Goal: Task Accomplishment & Management: Complete application form

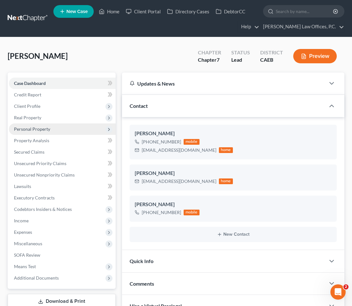
click at [38, 132] on span "Personal Property" at bounding box center [62, 128] width 107 height 11
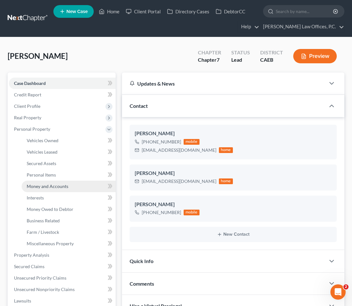
click at [42, 187] on span "Money and Accounts" at bounding box center [48, 185] width 42 height 5
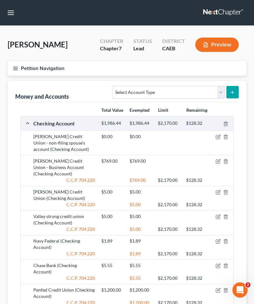
click at [13, 67] on icon "button" at bounding box center [16, 69] width 6 height 6
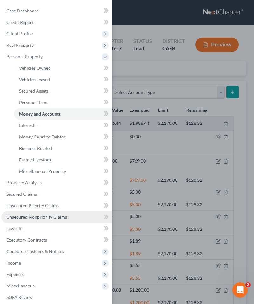
click at [26, 214] on link "Unsecured Nonpriority Claims" at bounding box center [56, 216] width 111 height 11
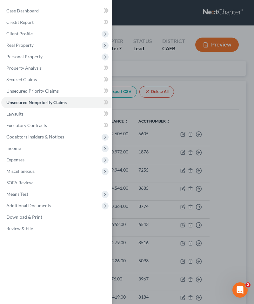
click at [196, 95] on div "Case Dashboard Payments Invoices Payments Payments Credit Report Client Profile" at bounding box center [127, 152] width 254 height 304
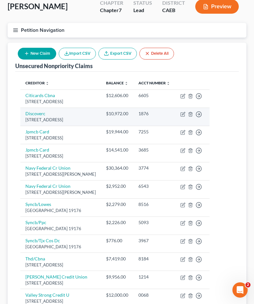
scroll to position [44, 0]
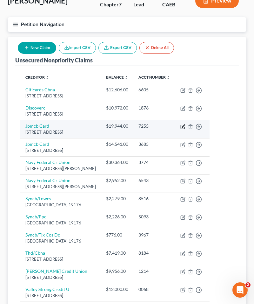
click at [182, 125] on icon "button" at bounding box center [183, 127] width 4 height 4
select select "7"
select select "0"
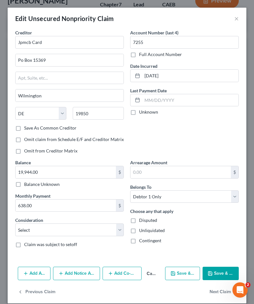
scroll to position [7, 0]
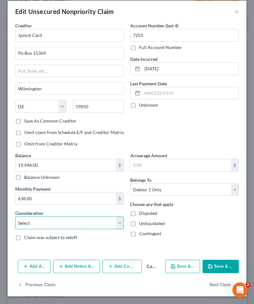
click at [101, 219] on select "Select Cable / Satellite Services Collection Agency Credit Card Debt Debt Couns…" at bounding box center [69, 222] width 109 height 13
select select "2"
click at [15, 216] on select "Select Cable / Satellite Services Collection Agency Credit Card Debt Debt Couns…" at bounding box center [69, 222] width 109 height 13
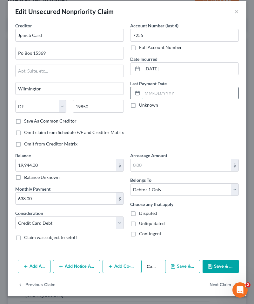
click at [163, 95] on input "text" at bounding box center [190, 93] width 96 height 12
type input "0"
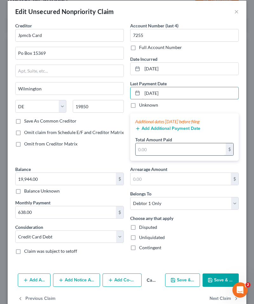
type input "09/05/2025"
click at [164, 152] on input "text" at bounding box center [181, 149] width 90 height 12
type input "573"
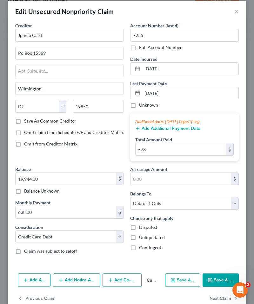
click at [170, 127] on button "Add Additional Payment Date" at bounding box center [167, 128] width 65 height 5
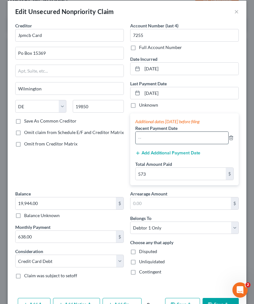
click at [170, 138] on input "text" at bounding box center [182, 138] width 93 height 12
type input "08/05/2025"
click at [182, 174] on input "573" at bounding box center [181, 174] width 90 height 12
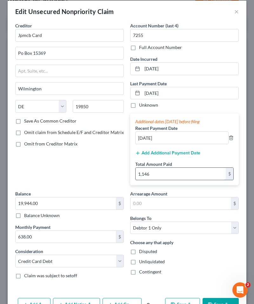
scroll to position [45, 0]
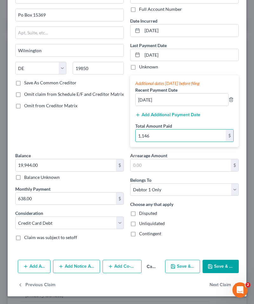
type input "1,146"
click at [219, 269] on button "Save & Close" at bounding box center [221, 265] width 36 height 13
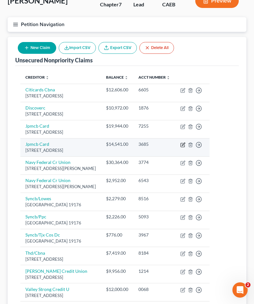
click at [182, 144] on icon "button" at bounding box center [183, 144] width 5 height 5
select select "7"
select select "0"
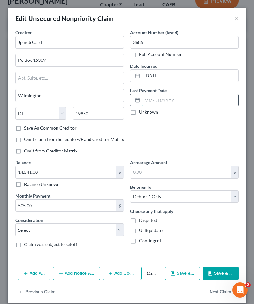
click at [159, 100] on input "text" at bounding box center [190, 100] width 96 height 12
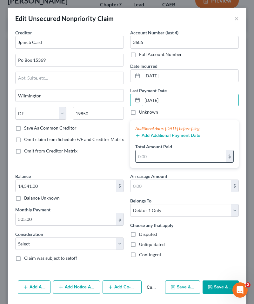
type input "09/05/2025"
click at [151, 157] on input "text" at bounding box center [181, 156] width 90 height 12
type input "910"
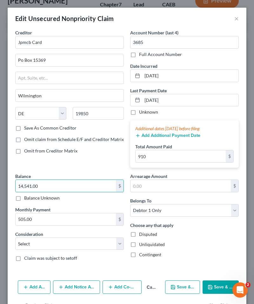
click at [157, 137] on button "Add Additional Payment Date" at bounding box center [167, 135] width 65 height 5
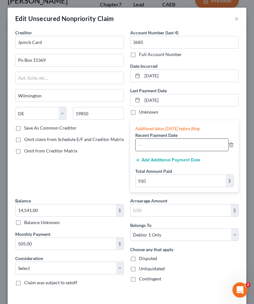
click at [157, 143] on input "text" at bounding box center [182, 145] width 93 height 12
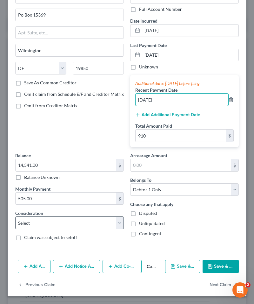
type input "08/05/2025"
click at [102, 226] on select "Select Cable / Satellite Services Collection Agency Credit Card Debt Debt Couns…" at bounding box center [69, 222] width 109 height 13
select select "2"
click at [15, 216] on select "Select Cable / Satellite Services Collection Agency Credit Card Debt Debt Couns…" at bounding box center [69, 222] width 109 height 13
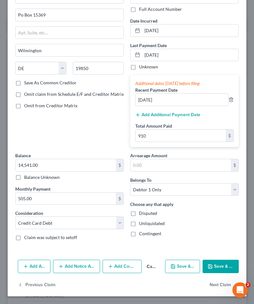
click at [215, 263] on button "Save & Close" at bounding box center [221, 265] width 36 height 13
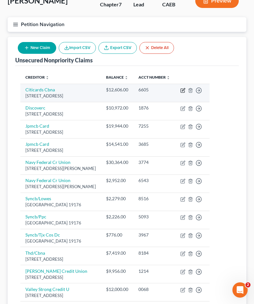
click at [183, 90] on icon "button" at bounding box center [183, 90] width 5 height 5
select select "43"
select select "2"
select select "0"
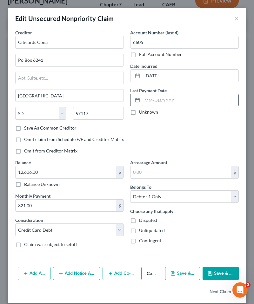
click at [160, 104] on input "text" at bounding box center [190, 100] width 96 height 12
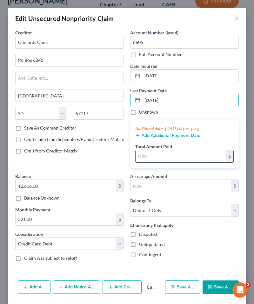
type input "09/21/2025"
click at [150, 161] on input "text" at bounding box center [181, 156] width 90 height 12
type input "642"
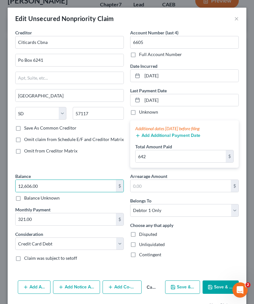
click at [166, 135] on button "Add Additional Payment Date" at bounding box center [167, 135] width 65 height 5
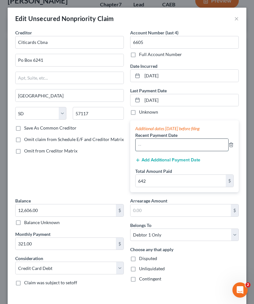
click at [170, 143] on input "text" at bounding box center [182, 145] width 93 height 12
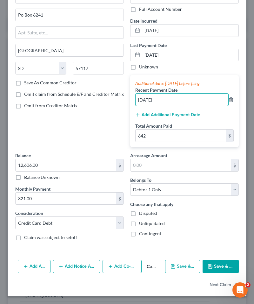
type input "8/21/2025"
click at [215, 267] on button "Save & Close" at bounding box center [221, 265] width 36 height 13
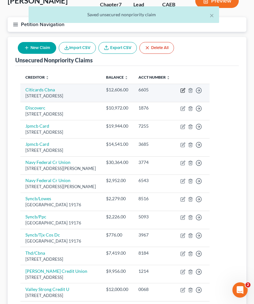
click at [183, 86] on td "Move to D Move to E Move to G Move to Notice Only" at bounding box center [193, 93] width 34 height 18
click at [183, 90] on icon "button" at bounding box center [183, 90] width 5 height 5
select select "43"
select select "2"
select select "0"
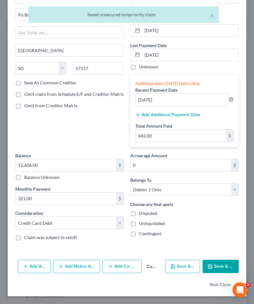
click at [222, 268] on button "Save & Close" at bounding box center [221, 265] width 36 height 13
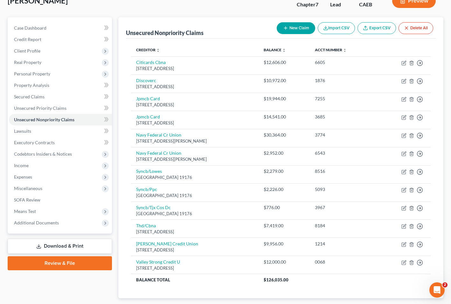
scroll to position [0, 0]
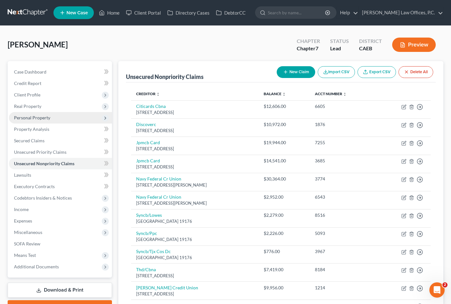
click at [38, 117] on span "Personal Property" at bounding box center [32, 117] width 36 height 5
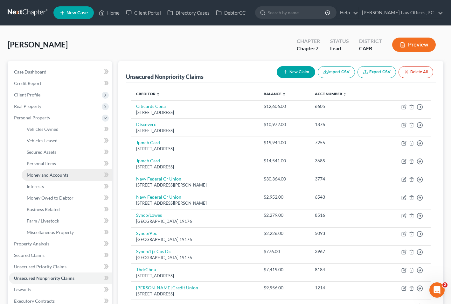
click at [55, 169] on link "Money and Accounts" at bounding box center [67, 174] width 90 height 11
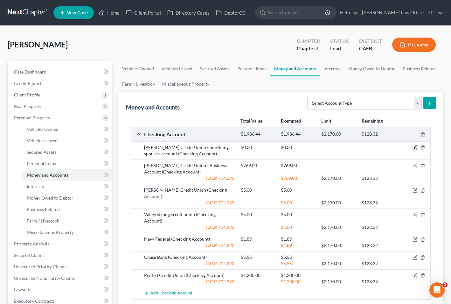
click at [352, 148] on icon "button" at bounding box center [414, 147] width 5 height 5
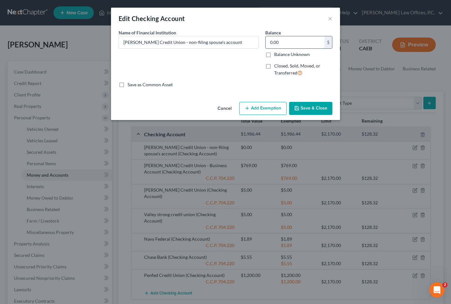
click at [270, 43] on input "0.00" at bounding box center [295, 42] width 59 height 12
type input "1,200.00"
click at [256, 112] on button "Add Exemption" at bounding box center [262, 108] width 47 height 13
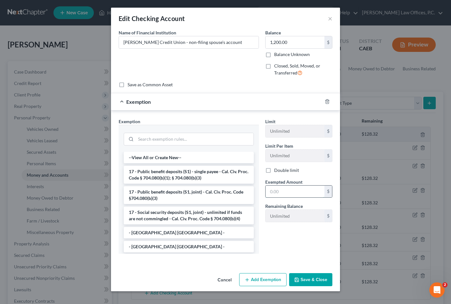
click at [281, 193] on input "text" at bounding box center [295, 191] width 59 height 12
click at [197, 138] on input "search" at bounding box center [195, 139] width 118 height 12
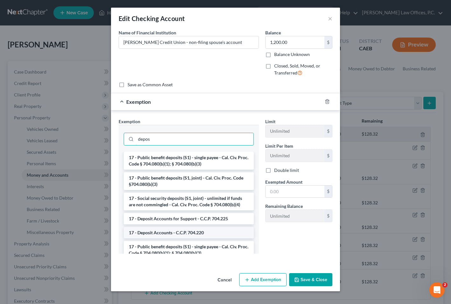
type input "depos"
click at [181, 231] on li "17 - Deposit Accounts - C.C.P. 704.220" at bounding box center [189, 232] width 130 height 11
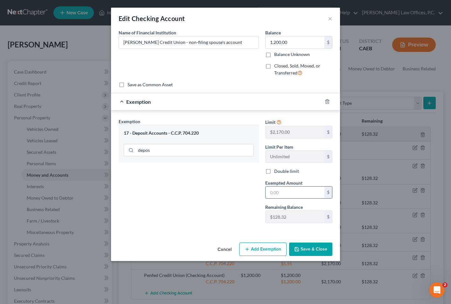
click at [292, 193] on input "text" at bounding box center [295, 192] width 59 height 12
type input "128.32"
click at [258, 247] on button "Add Exemption" at bounding box center [262, 248] width 47 height 13
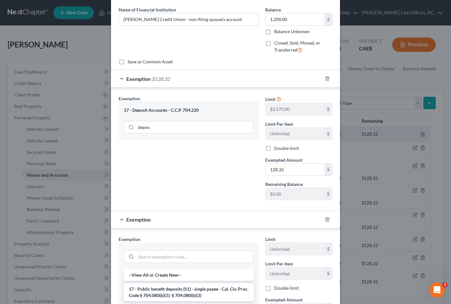
scroll to position [31, 0]
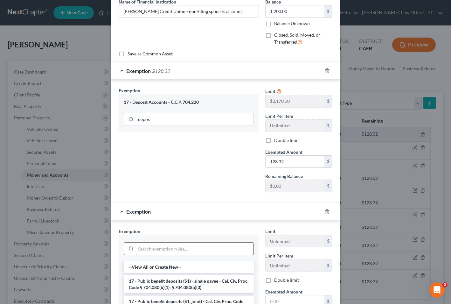
click at [159, 246] on input "search" at bounding box center [195, 248] width 118 height 12
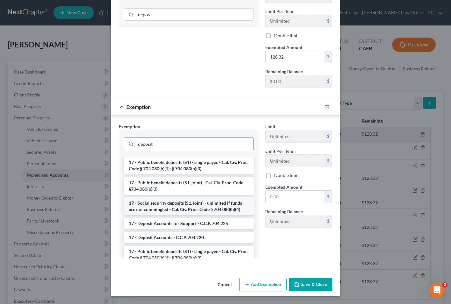
scroll to position [10, 0]
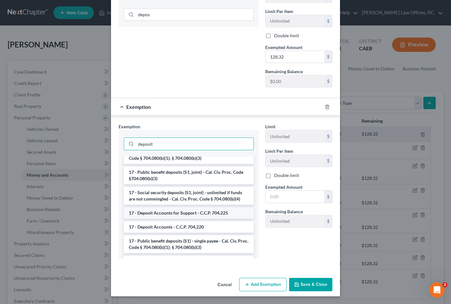
type input "deposit"
click at [186, 213] on li "17 - Deposit Accounts for Support - C.C.P. 704.225" at bounding box center [189, 212] width 130 height 11
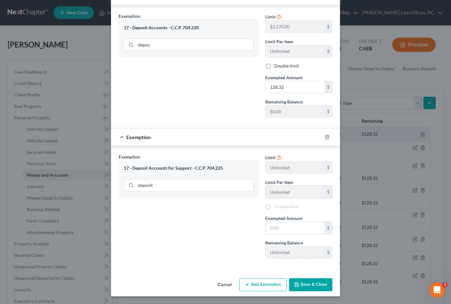
scroll to position [105, 0]
click at [299, 228] on input "text" at bounding box center [295, 228] width 59 height 12
type input "1,200"
click at [322, 288] on button "Save & Close" at bounding box center [310, 284] width 43 height 13
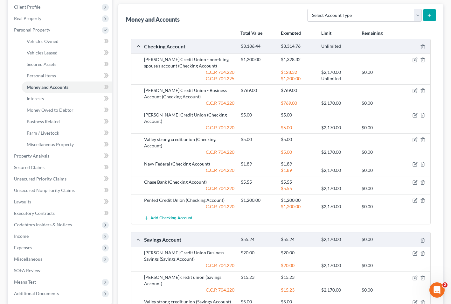
scroll to position [180, 0]
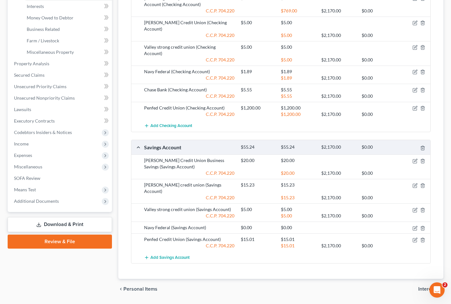
click at [95, 221] on link "Download & Print" at bounding box center [60, 224] width 104 height 15
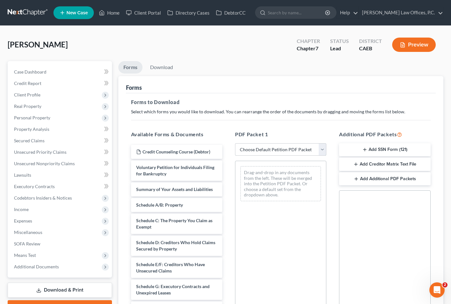
click at [280, 145] on select "Choose Default Petition PDF Packet Complete Bankruptcy Petition (all forms and …" at bounding box center [280, 149] width 91 height 13
select select "0"
click at [235, 143] on select "Choose Default Petition PDF Packet Complete Bankruptcy Petition (all forms and …" at bounding box center [280, 149] width 91 height 13
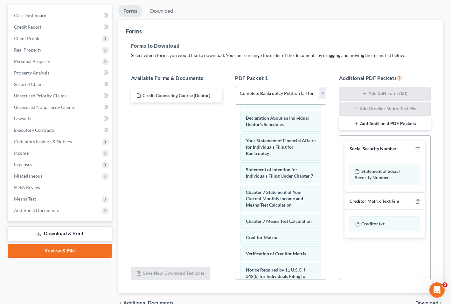
scroll to position [89, 0]
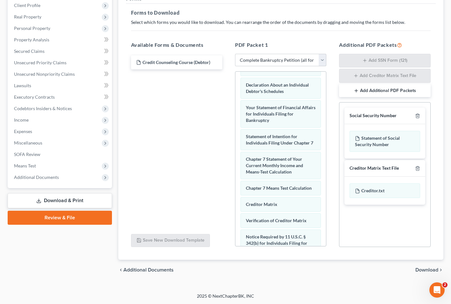
click at [352, 268] on span "Download" at bounding box center [426, 269] width 23 height 5
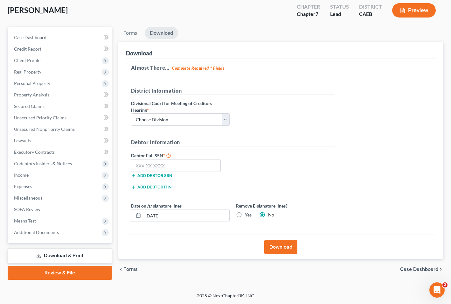
scroll to position [34, 0]
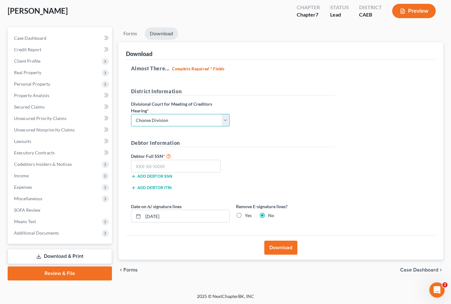
click at [199, 121] on select "Choose Division Fresno Modesto Sacramento" at bounding box center [180, 120] width 99 height 13
select select "2"
click at [131, 114] on select "Choose Division Fresno Modesto Sacramento" at bounding box center [180, 120] width 99 height 13
click at [174, 219] on input "10/07/2025" at bounding box center [186, 216] width 86 height 12
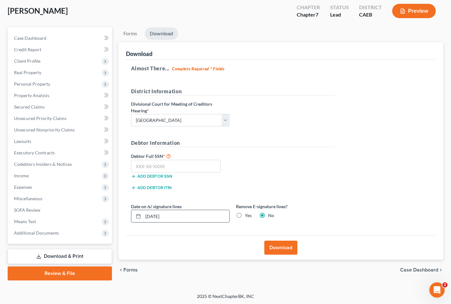
click at [174, 219] on input "10/07/2025" at bounding box center [186, 216] width 86 height 12
click at [245, 214] on label "Yes" at bounding box center [248, 215] width 7 height 6
click at [247, 214] on input "Yes" at bounding box center [249, 214] width 4 height 4
radio input "true"
radio input "false"
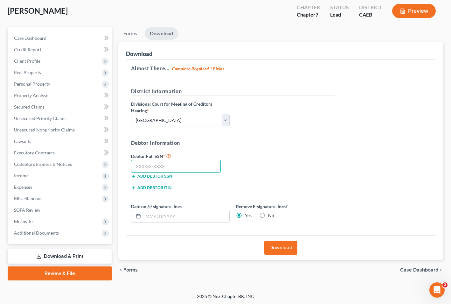
click at [185, 163] on input "text" at bounding box center [176, 166] width 90 height 13
paste input "618-03-4306"
type input "618-03-4306"
click at [289, 245] on button "Download" at bounding box center [280, 247] width 33 height 14
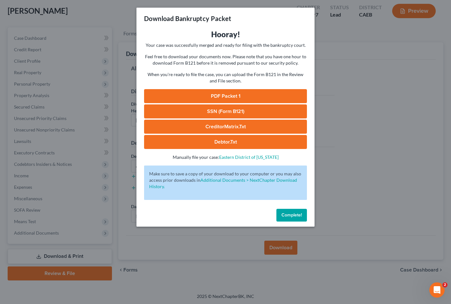
click at [201, 95] on link "PDF Packet 1" at bounding box center [225, 96] width 163 height 14
click at [293, 215] on span "Complete!" at bounding box center [291, 214] width 20 height 5
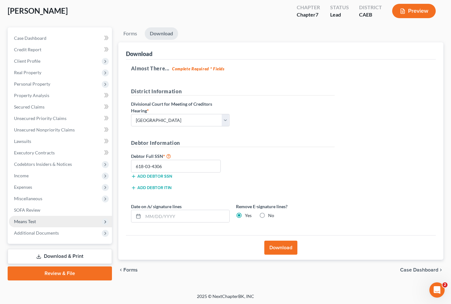
click at [83, 220] on span "Means Test" at bounding box center [60, 221] width 103 height 11
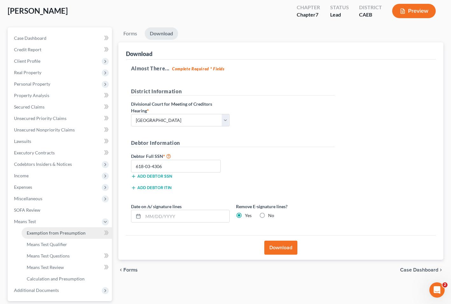
click at [77, 231] on span "Exemption from Presumption" at bounding box center [56, 232] width 59 height 5
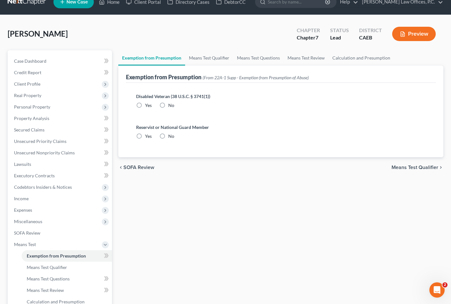
scroll to position [1, 0]
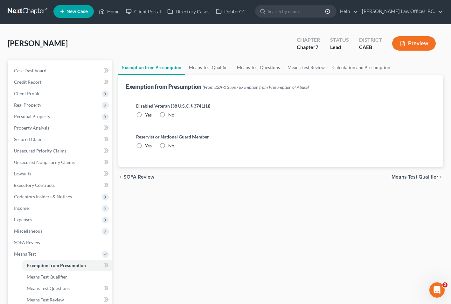
radio input "true"
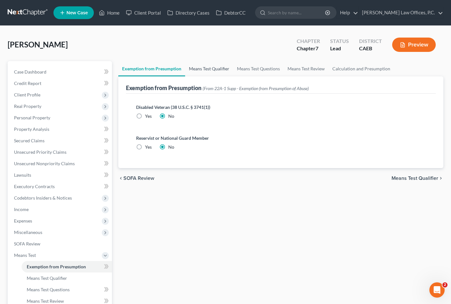
click at [216, 68] on link "Means Test Qualifier" at bounding box center [209, 68] width 48 height 15
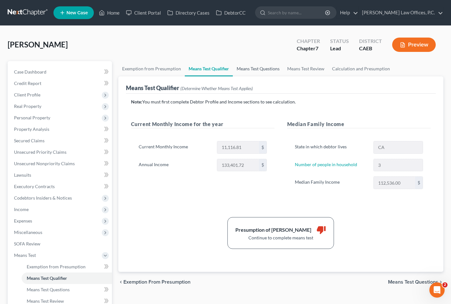
click at [263, 68] on link "Means Test Questions" at bounding box center [258, 68] width 51 height 15
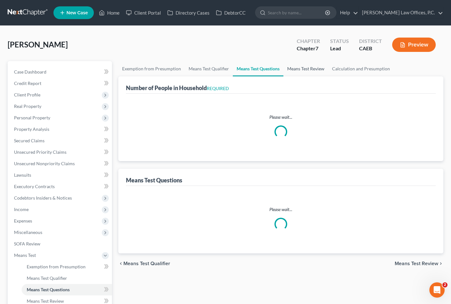
select select "0"
select select "60"
select select "0"
select select "60"
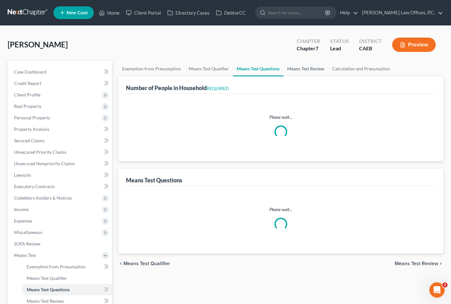
select select "1"
select select "60"
select select "3"
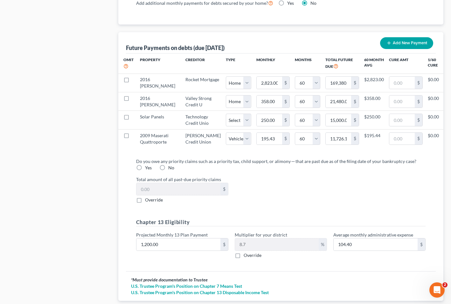
scroll to position [623, 0]
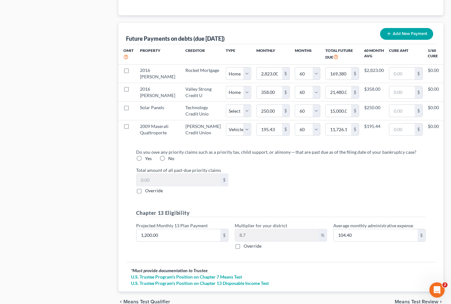
click at [168, 162] on label "No" at bounding box center [171, 158] width 6 height 6
click at [171, 159] on input "No" at bounding box center [173, 157] width 4 height 4
radio input "true"
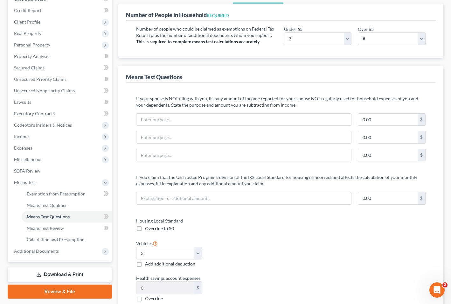
scroll to position [24, 0]
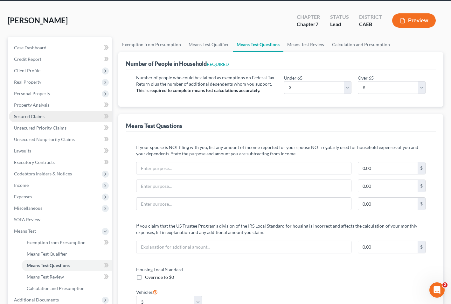
click at [53, 118] on link "Secured Claims" at bounding box center [60, 116] width 103 height 11
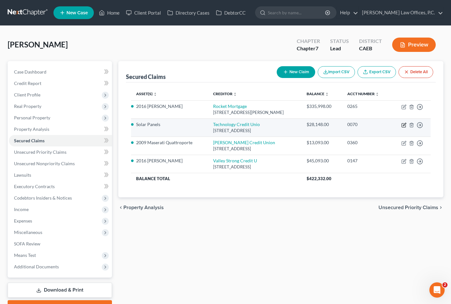
click at [352, 126] on icon "button" at bounding box center [403, 124] width 5 height 5
select select "4"
select select "0"
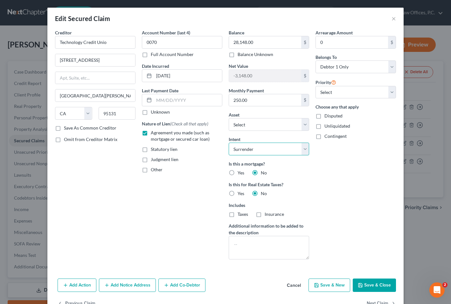
click at [278, 148] on select "Select Surrender Redeem Reaffirm Avoid Other" at bounding box center [269, 148] width 80 height 13
select select "2"
click at [229, 142] on select "Select Surrender Redeem Reaffirm Avoid Other" at bounding box center [269, 148] width 80 height 13
click at [352, 282] on icon "button" at bounding box center [360, 284] width 5 height 5
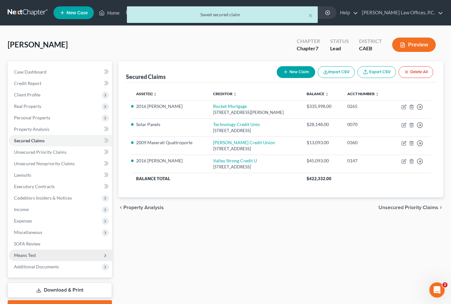
scroll to position [11, 0]
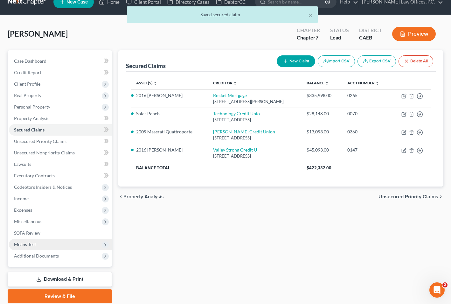
click at [66, 243] on span "Means Test" at bounding box center [60, 243] width 103 height 11
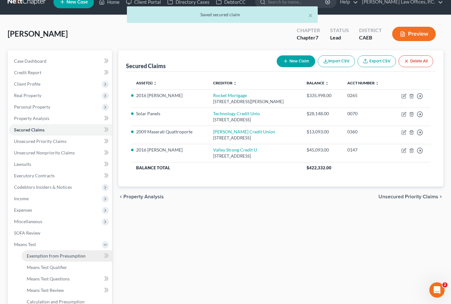
click at [72, 258] on link "Exemption from Presumption" at bounding box center [67, 255] width 90 height 11
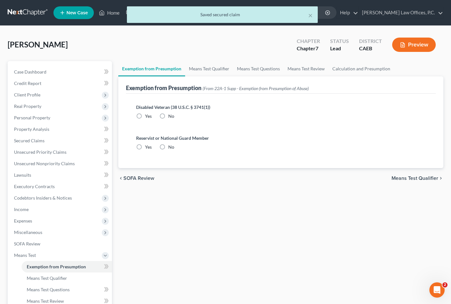
radio input "true"
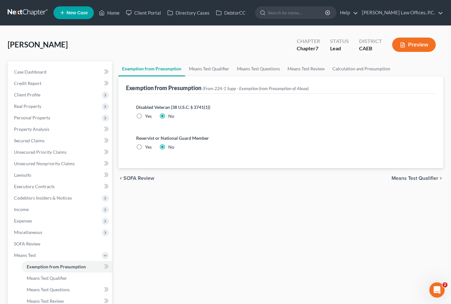
click at [217, 58] on div "Guevara, Jose Upgraded Chapter Chapter 7 Status Lead District CAEB Preview" at bounding box center [226, 47] width 436 height 28
click at [205, 71] on link "Means Test Qualifier" at bounding box center [209, 68] width 48 height 15
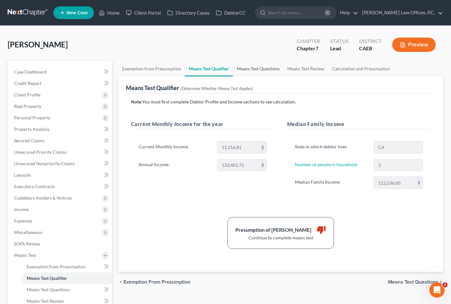
click at [252, 68] on link "Means Test Questions" at bounding box center [258, 68] width 51 height 15
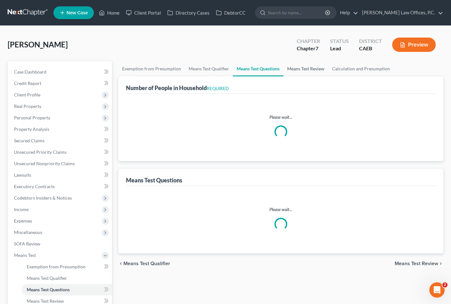
select select "0"
select select "60"
select select "0"
select select "60"
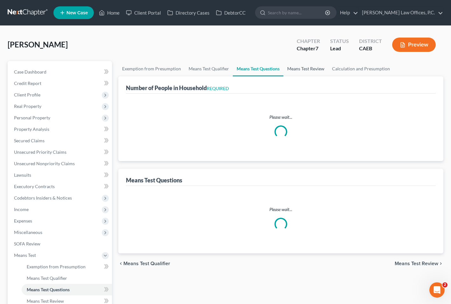
select select "1"
select select "60"
select select "3"
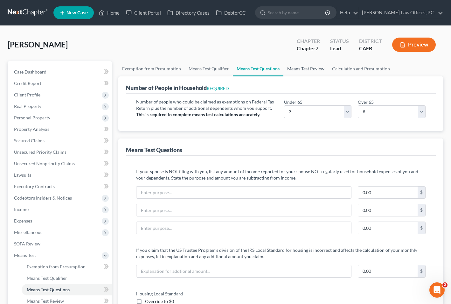
click at [297, 69] on link "Means Test Review" at bounding box center [305, 68] width 45 height 15
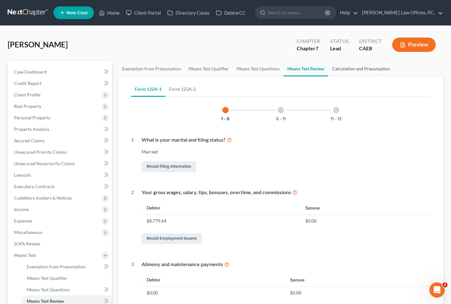
click at [346, 66] on link "Calculation and Presumption" at bounding box center [361, 68] width 66 height 15
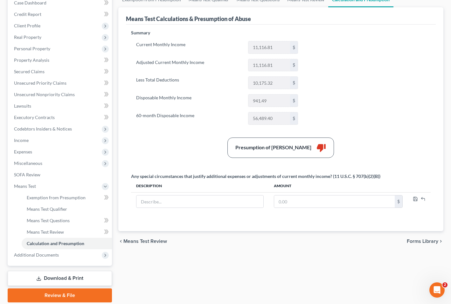
scroll to position [73, 0]
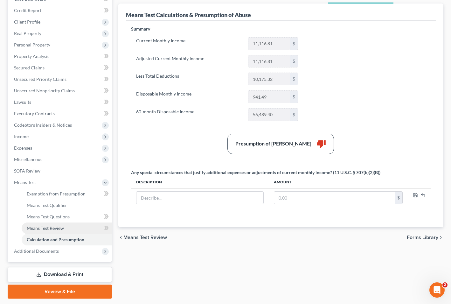
drag, startPoint x: 62, startPoint y: 229, endPoint x: 66, endPoint y: 224, distance: 5.4
click at [62, 229] on span "Means Test Review" at bounding box center [45, 227] width 37 height 5
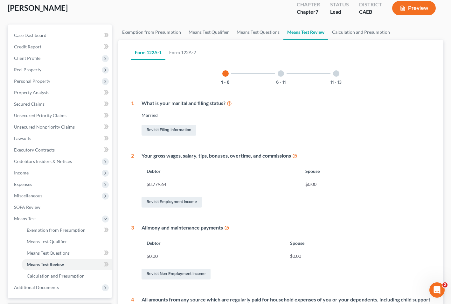
scroll to position [80, 0]
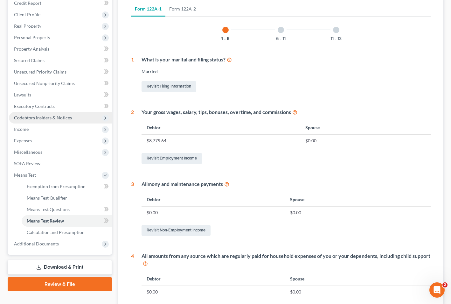
click at [74, 118] on span "Codebtors Insiders & Notices" at bounding box center [60, 117] width 103 height 11
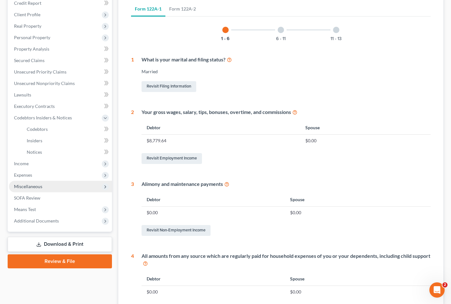
click at [52, 188] on span "Miscellaneous" at bounding box center [60, 186] width 103 height 11
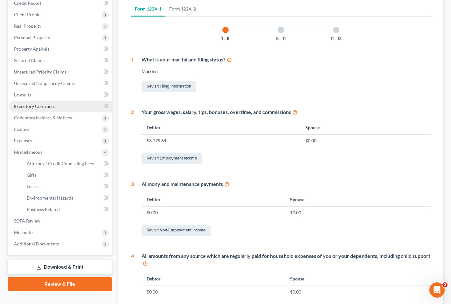
click at [49, 111] on link "Executory Contracts" at bounding box center [60, 105] width 103 height 11
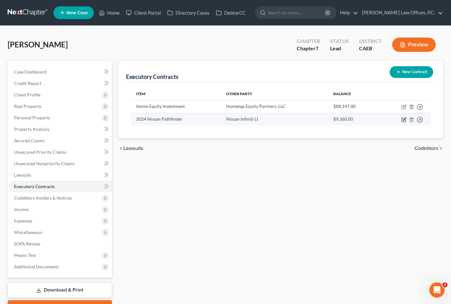
click at [352, 120] on icon "button" at bounding box center [403, 119] width 5 height 5
select select "0"
select select "45"
select select "0"
select select "1"
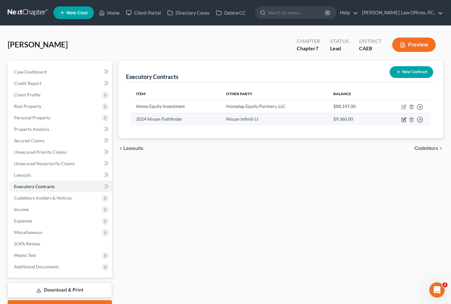
select select "0"
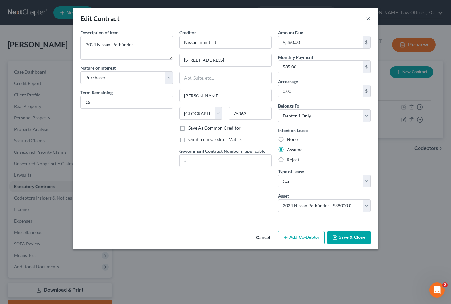
click at [352, 19] on button "×" at bounding box center [368, 19] width 4 height 8
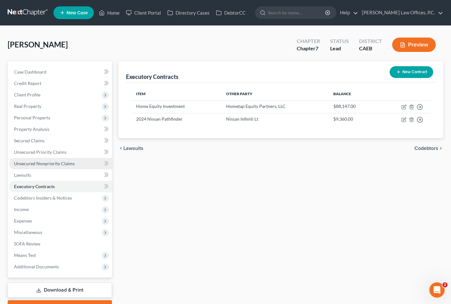
click at [80, 163] on link "Unsecured Nonpriority Claims" at bounding box center [60, 163] width 103 height 11
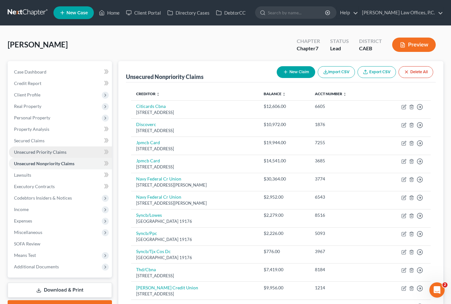
click at [81, 153] on link "Unsecured Priority Claims" at bounding box center [60, 151] width 103 height 11
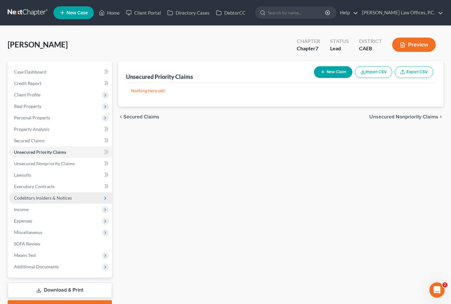
scroll to position [34, 0]
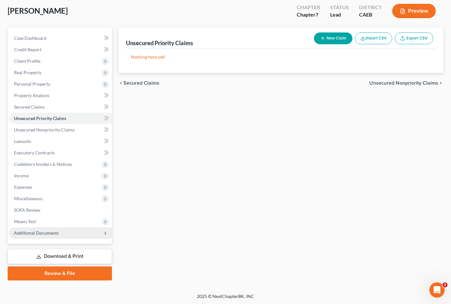
click at [75, 227] on span "Additional Documents" at bounding box center [60, 232] width 103 height 11
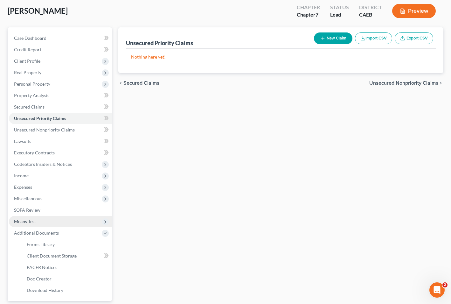
click at [71, 225] on span "Means Test" at bounding box center [60, 221] width 103 height 11
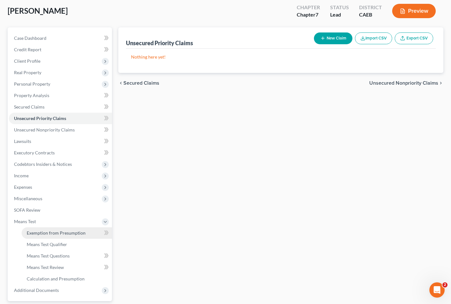
click at [70, 235] on link "Exemption from Presumption" at bounding box center [67, 232] width 90 height 11
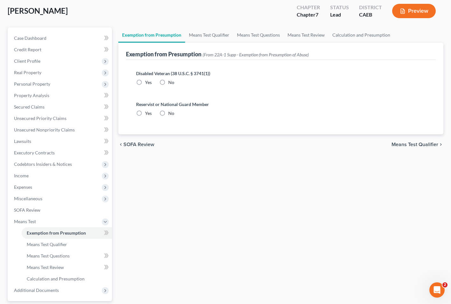
scroll to position [1, 0]
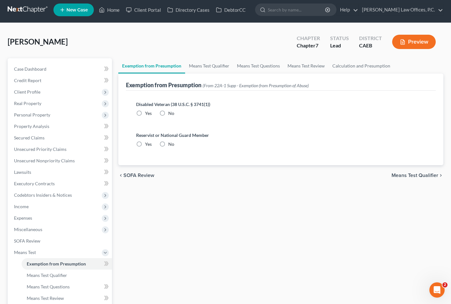
radio input "true"
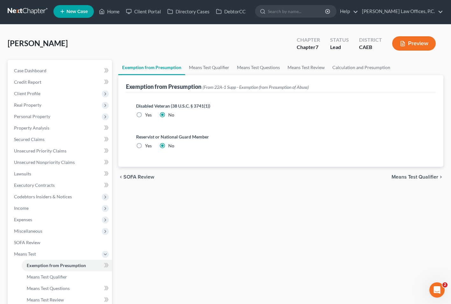
scroll to position [0, 0]
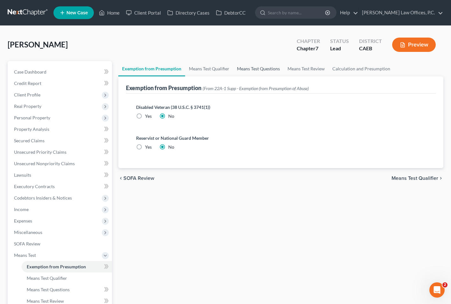
click at [262, 67] on link "Means Test Questions" at bounding box center [258, 68] width 51 height 15
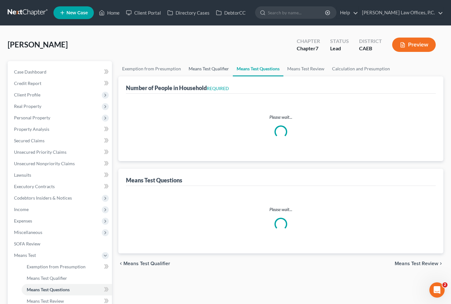
select select "0"
select select "60"
select select "0"
select select "60"
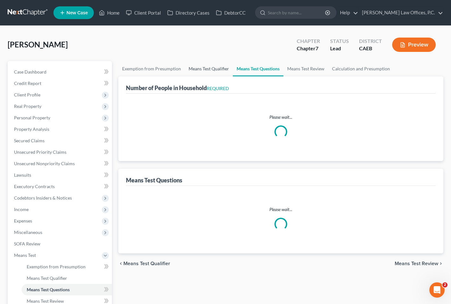
select select "1"
select select "60"
select select "3"
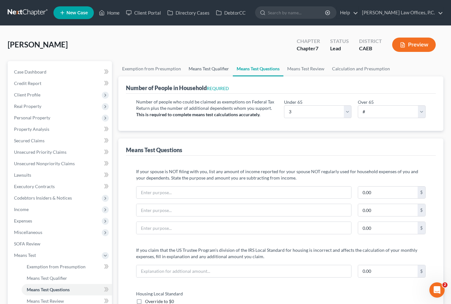
click at [219, 71] on link "Means Test Qualifier" at bounding box center [209, 68] width 48 height 15
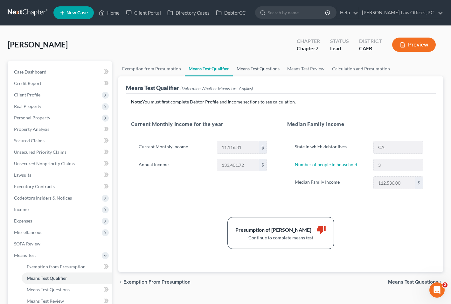
click at [262, 67] on link "Means Test Questions" at bounding box center [258, 68] width 51 height 15
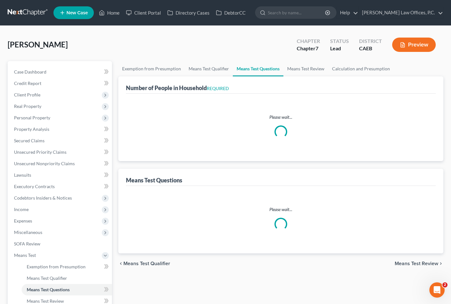
select select "0"
select select "60"
select select "0"
select select "60"
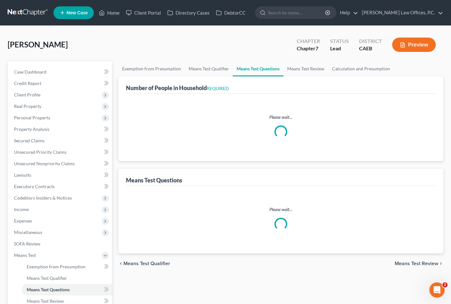
select select "1"
select select "60"
select select "3"
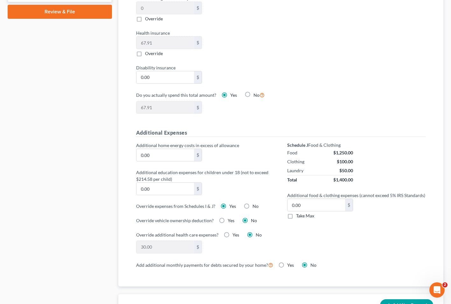
scroll to position [356, 0]
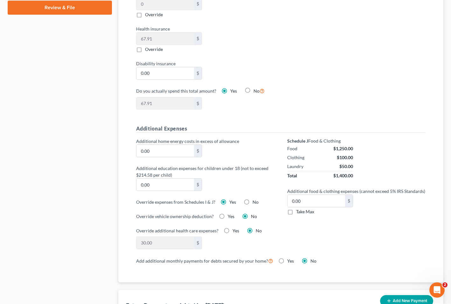
click at [228, 215] on label "Yes" at bounding box center [231, 216] width 7 height 6
click at [230, 215] on input "Yes" at bounding box center [232, 215] width 4 height 4
radio input "true"
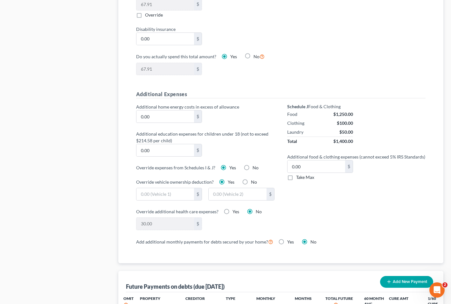
scroll to position [400, 0]
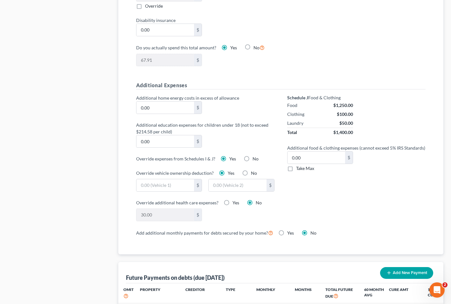
click at [251, 172] on label "No" at bounding box center [254, 173] width 6 height 6
click at [253, 172] on input "No" at bounding box center [255, 172] width 4 height 4
radio input "true"
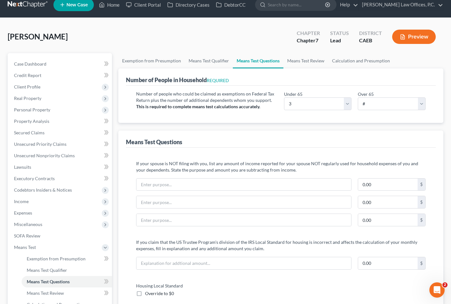
scroll to position [0, 0]
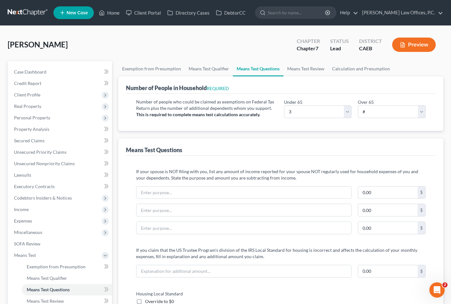
click at [352, 52] on div "Preview" at bounding box center [415, 45] width 56 height 19
click at [352, 43] on button "Preview" at bounding box center [414, 45] width 44 height 14
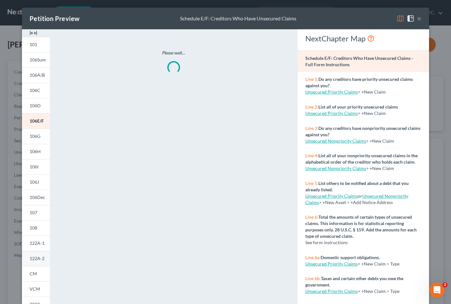
click at [42, 255] on link "122A-2" at bounding box center [36, 258] width 28 height 15
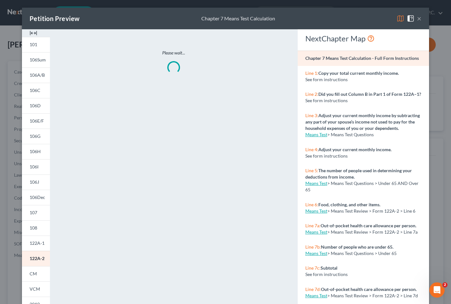
click at [352, 16] on button "×" at bounding box center [419, 19] width 4 height 8
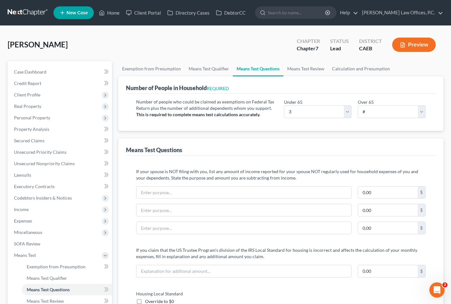
click at [352, 48] on button "Preview" at bounding box center [414, 45] width 44 height 14
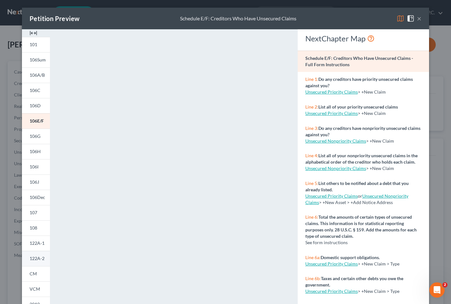
click at [32, 259] on span "122A-2" at bounding box center [37, 257] width 15 height 5
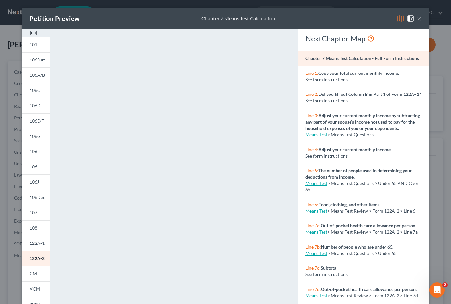
click at [352, 18] on button "×" at bounding box center [419, 19] width 4 height 8
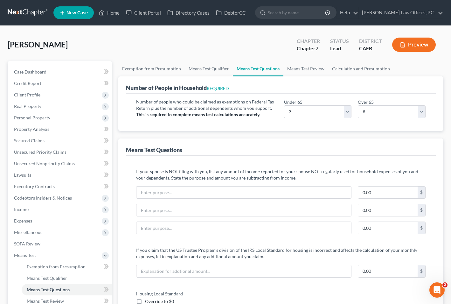
click at [352, 45] on button "Preview" at bounding box center [414, 45] width 44 height 14
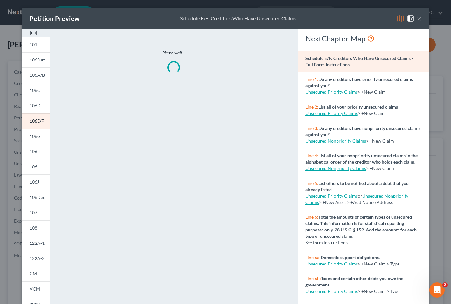
click at [38, 257] on span "122A-2" at bounding box center [37, 257] width 15 height 5
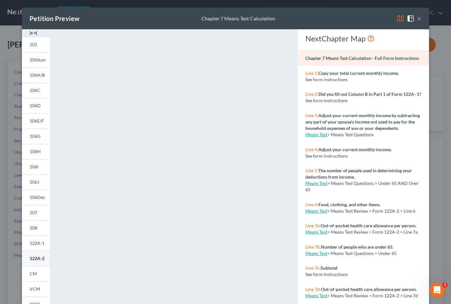
click at [38, 260] on span "122A-2" at bounding box center [37, 257] width 15 height 5
click at [352, 20] on button "×" at bounding box center [419, 19] width 4 height 8
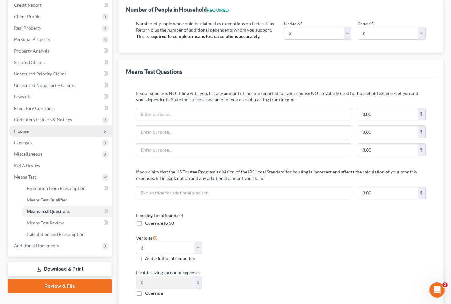
scroll to position [144, 0]
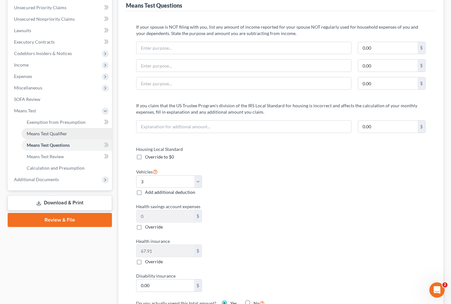
click at [66, 135] on span "Means Test Qualifier" at bounding box center [47, 133] width 40 height 5
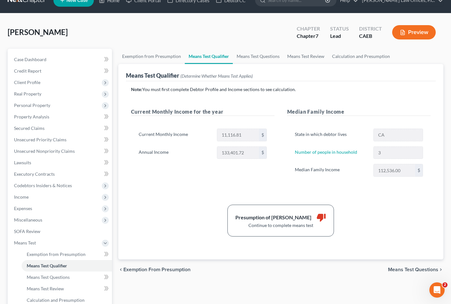
scroll to position [1, 0]
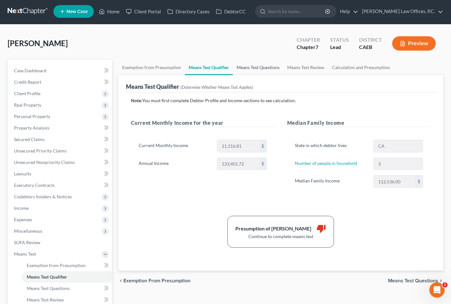
click at [248, 67] on link "Means Test Questions" at bounding box center [258, 67] width 51 height 15
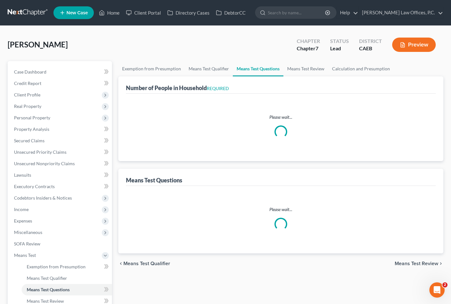
select select "0"
select select "60"
select select "0"
select select "60"
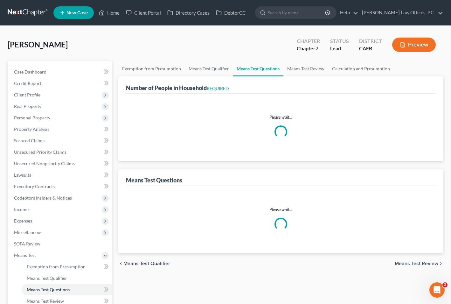
select select "1"
select select "60"
select select "3"
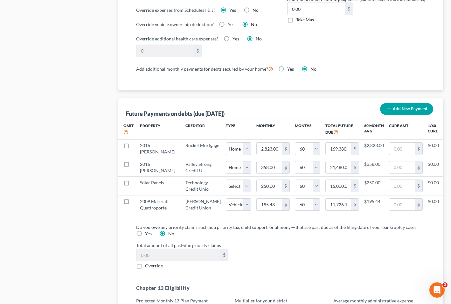
scroll to position [543, 0]
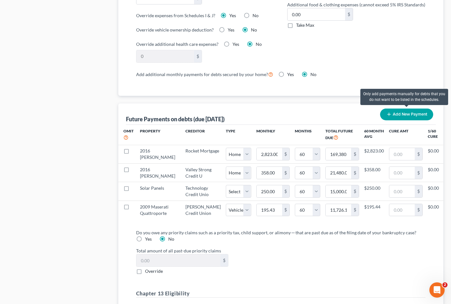
click at [352, 114] on button "Add New Payment" at bounding box center [406, 114] width 53 height 12
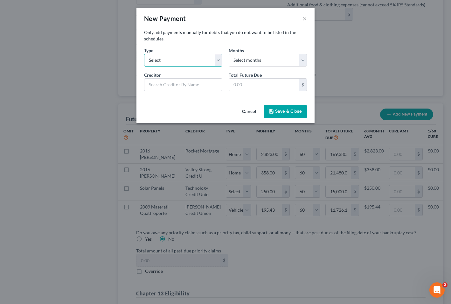
click at [221, 62] on select "Select Home Vehicle Other" at bounding box center [183, 60] width 78 height 13
select select "1"
click at [144, 54] on select "Select Home Vehicle Other" at bounding box center [183, 60] width 78 height 13
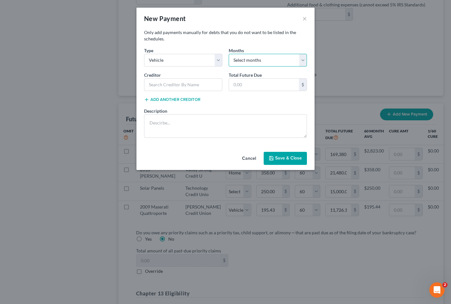
click at [267, 61] on select "Select months 0 1 2 3 4 5 6 7 8 9 10 11 12 13 14 15 16 17 18 19 20 21 22 23 24 …" at bounding box center [268, 60] width 78 height 13
select select "15"
click at [229, 54] on select "Select months 0 1 2 3 4 5 6 7 8 9 10 11 12 13 14 15 16 17 18 19 20 21 22 23 24 …" at bounding box center [268, 60] width 78 height 13
click at [188, 84] on input "text" at bounding box center [183, 84] width 78 height 13
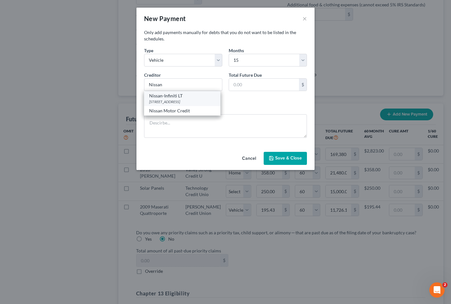
click at [178, 97] on div "Nissan-Infiniti LT" at bounding box center [182, 96] width 66 height 6
type input "Nissan-Infiniti LT"
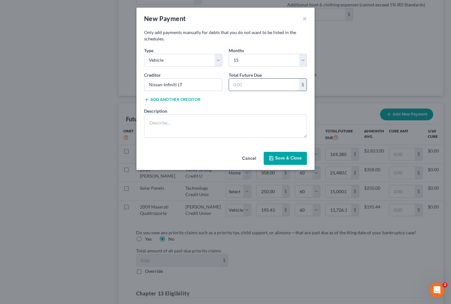
click at [252, 82] on input "text" at bounding box center [264, 85] width 70 height 12
type input "9,850"
click at [286, 158] on button "Save & Close" at bounding box center [285, 158] width 43 height 13
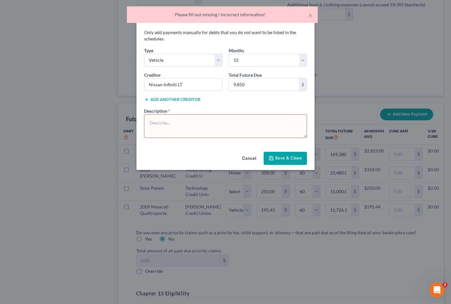
click at [236, 121] on textarea at bounding box center [225, 126] width 163 height 24
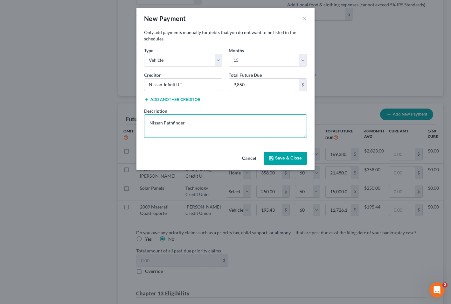
type textarea "Nissan Pathfinder"
click at [285, 157] on button "Save & Close" at bounding box center [285, 158] width 43 height 13
select select "1"
select select "15"
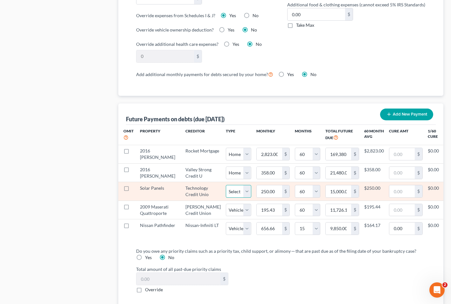
click at [226, 197] on select "Select Home Vehicle Other" at bounding box center [238, 191] width 25 height 13
select select "2"
click at [226, 190] on select "Select Home Vehicle Other" at bounding box center [238, 191] width 25 height 13
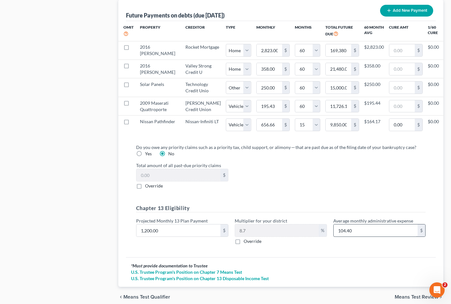
select select "2"
select select "60"
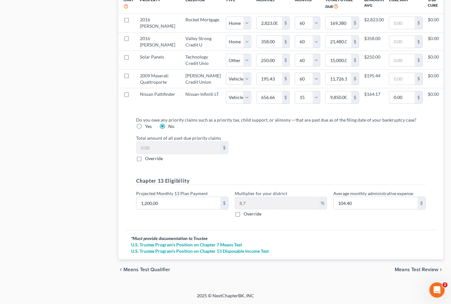
click at [352, 271] on span "Means Test Review" at bounding box center [417, 269] width 44 height 5
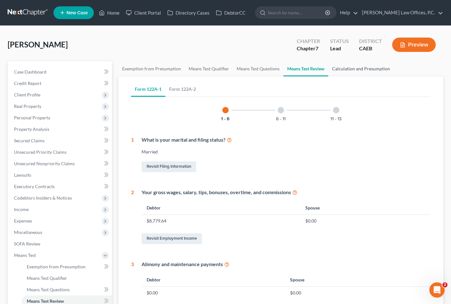
click at [352, 67] on link "Calculation and Presumption" at bounding box center [361, 68] width 66 height 15
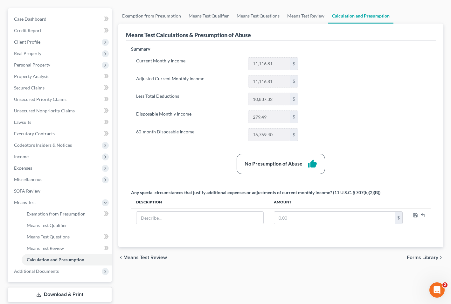
scroll to position [91, 0]
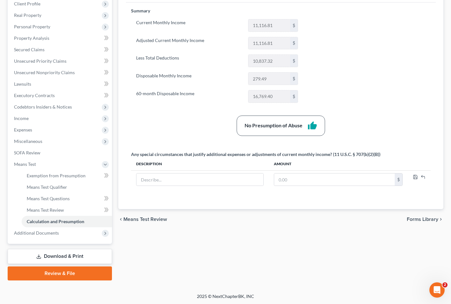
click at [352, 219] on span "Forms Library" at bounding box center [422, 219] width 31 height 5
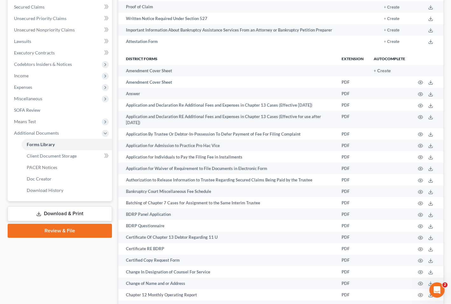
scroll to position [168, 0]
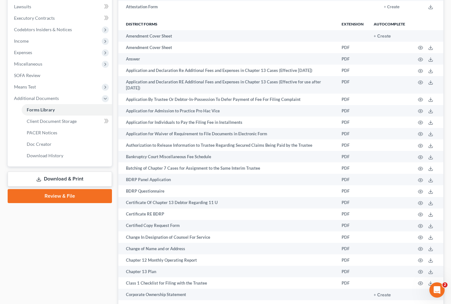
click at [70, 174] on link "Download & Print" at bounding box center [60, 178] width 104 height 15
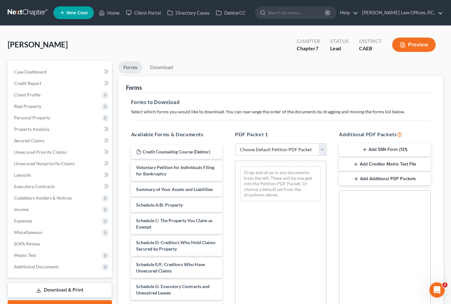
click at [262, 149] on select "Choose Default Petition PDF Packet Complete Bankruptcy Petition (all forms and …" at bounding box center [280, 149] width 91 height 13
select select "0"
click at [235, 143] on select "Choose Default Petition PDF Packet Complete Bankruptcy Petition (all forms and …" at bounding box center [280, 149] width 91 height 13
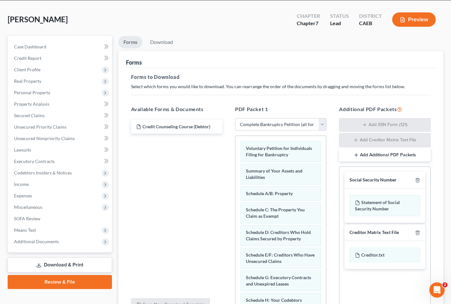
scroll to position [89, 0]
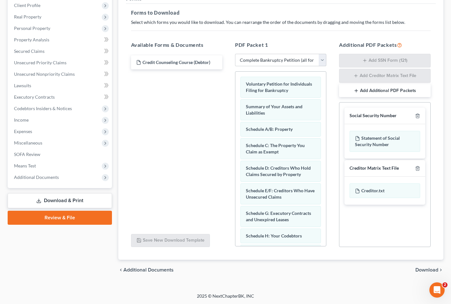
click at [352, 268] on span "Download" at bounding box center [426, 269] width 23 height 5
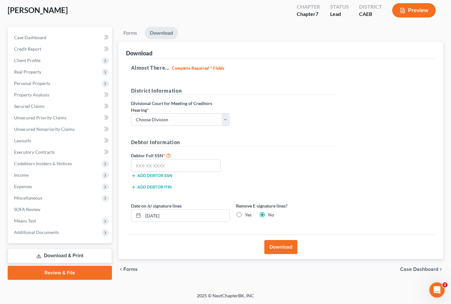
scroll to position [34, 0]
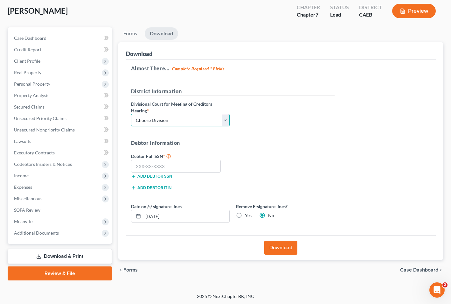
click at [213, 119] on select "Choose Division Fresno Modesto Sacramento" at bounding box center [180, 120] width 99 height 13
select select "2"
click at [131, 114] on select "Choose Division Fresno Modesto Sacramento" at bounding box center [180, 120] width 99 height 13
click at [182, 163] on input "text" at bounding box center [176, 166] width 90 height 13
click at [181, 164] on input "text" at bounding box center [176, 166] width 90 height 13
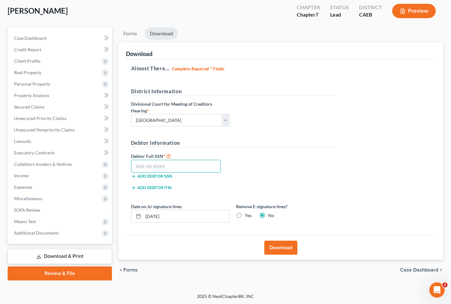
paste input "618-03-4306"
type input "618-03-4306"
click at [174, 215] on input "10/07/2025" at bounding box center [186, 216] width 86 height 12
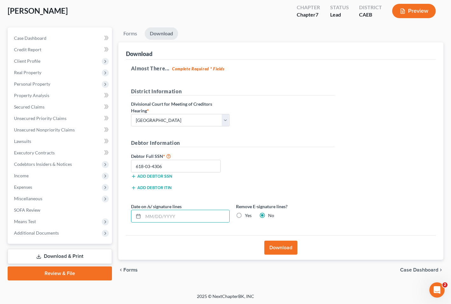
click at [244, 213] on div "Yes" at bounding box center [244, 215] width 16 height 6
click at [245, 215] on label "Yes" at bounding box center [248, 215] width 7 height 6
click at [247, 215] on input "Yes" at bounding box center [249, 214] width 4 height 4
radio input "true"
radio input "false"
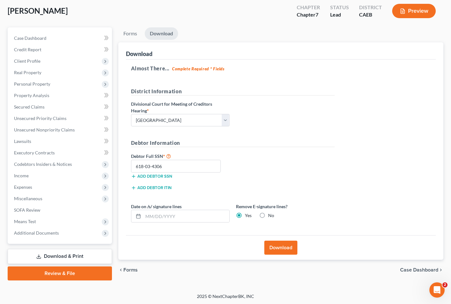
click at [281, 247] on button "Download" at bounding box center [280, 247] width 33 height 14
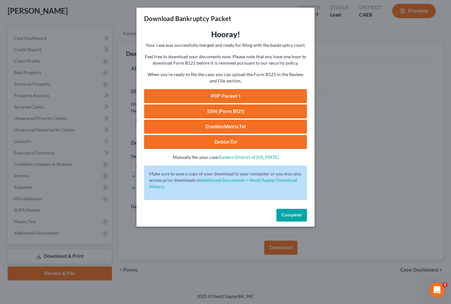
click at [209, 94] on link "PDF Packet 1" at bounding box center [225, 96] width 163 height 14
click at [214, 110] on link "SSN (Form B121)" at bounding box center [225, 111] width 163 height 14
